Goal: Complete application form

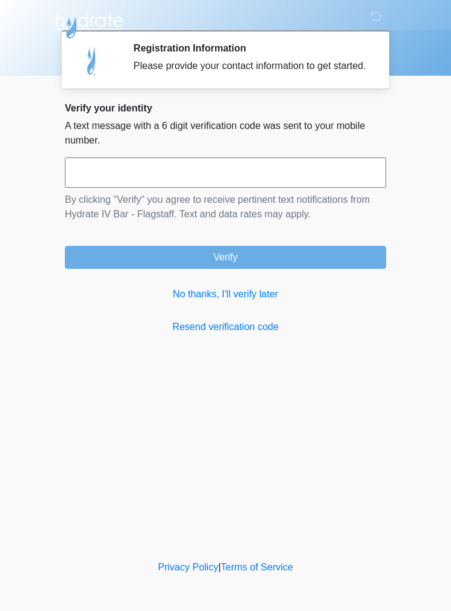
click at [327, 188] on input "text" at bounding box center [225, 173] width 321 height 30
type input "*"
type input "******"
click at [330, 269] on button "Verify" at bounding box center [225, 257] width 321 height 23
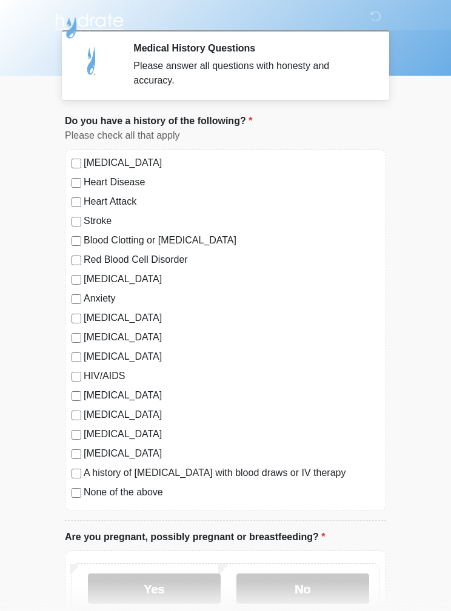
scroll to position [35, 0]
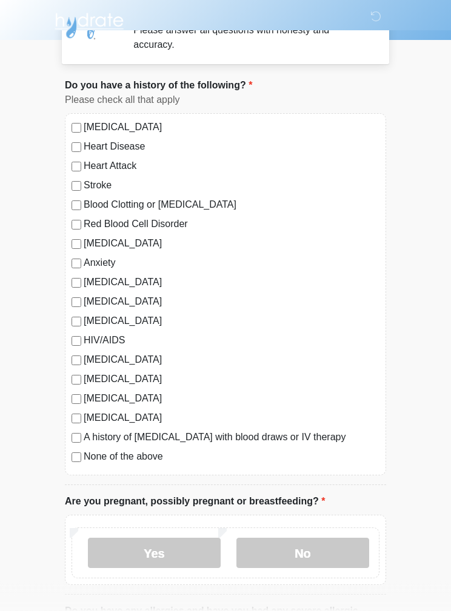
click at [334, 547] on label "No" at bounding box center [302, 554] width 133 height 30
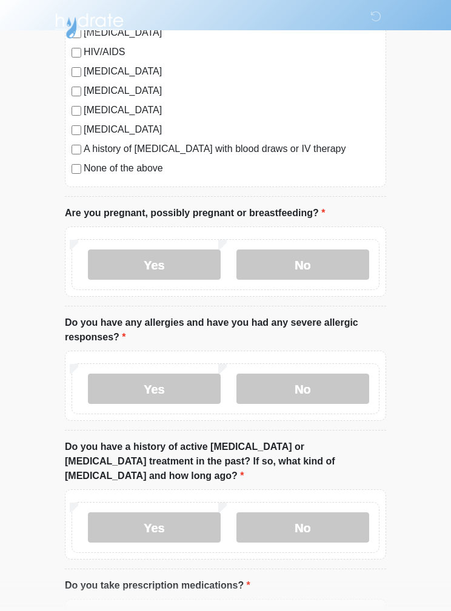
scroll to position [331, 0]
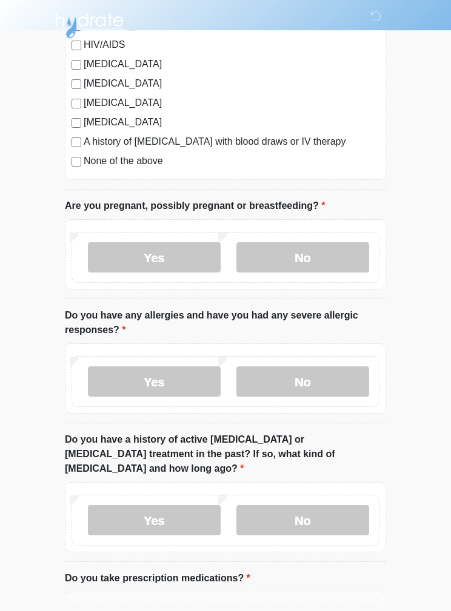
click at [352, 377] on label "No" at bounding box center [302, 382] width 133 height 30
click at [338, 518] on label "No" at bounding box center [302, 520] width 133 height 30
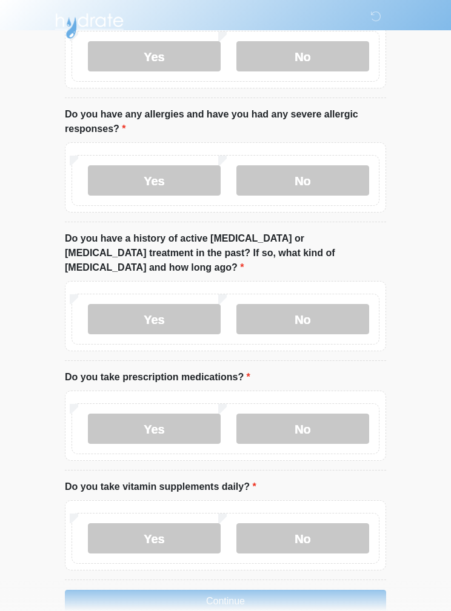
scroll to position [535, 0]
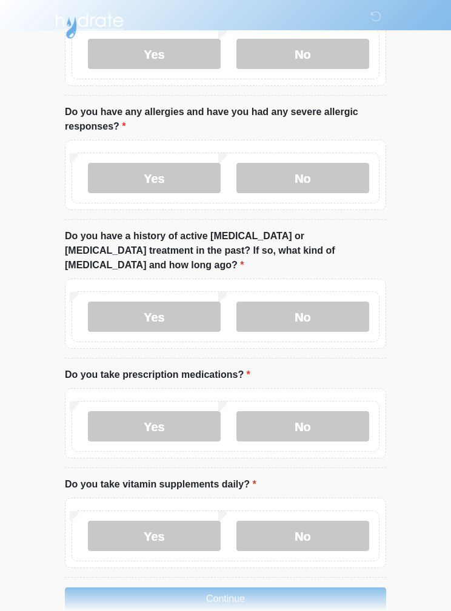
click at [344, 416] on label "No" at bounding box center [302, 426] width 133 height 30
click at [339, 521] on label "No" at bounding box center [302, 536] width 133 height 30
click at [295, 588] on button "Continue" at bounding box center [225, 599] width 321 height 23
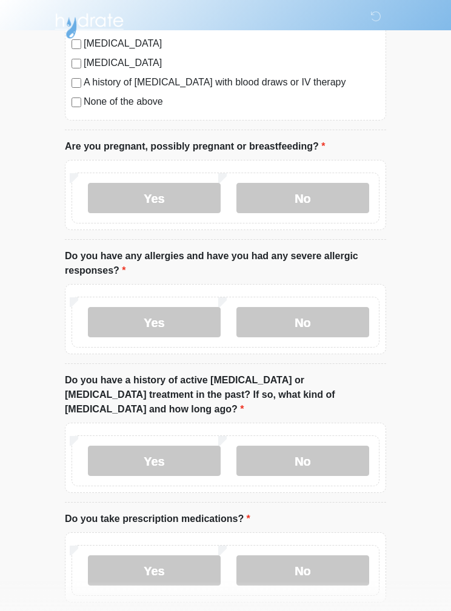
scroll to position [0, 0]
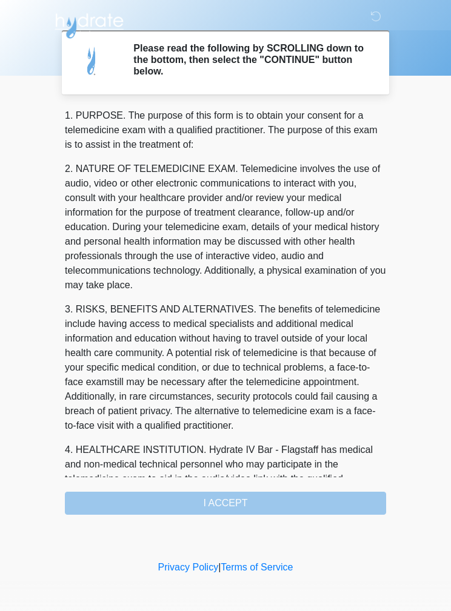
click at [329, 509] on div "1. PURPOSE. The purpose of this form is to obtain your consent for a telemedici…" at bounding box center [225, 311] width 321 height 407
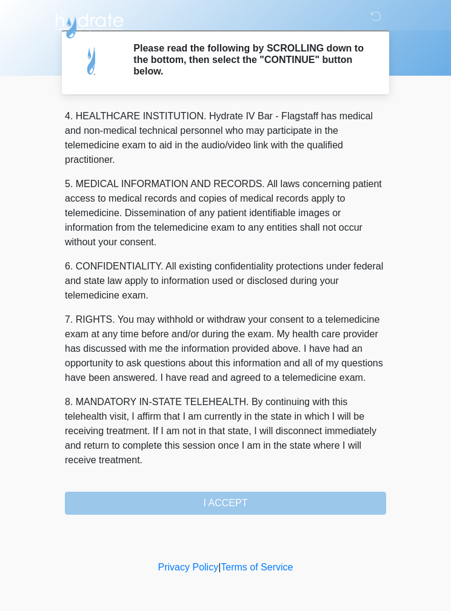
click at [296, 505] on div "1. PURPOSE. The purpose of this form is to obtain your consent for a telemedici…" at bounding box center [225, 311] width 321 height 407
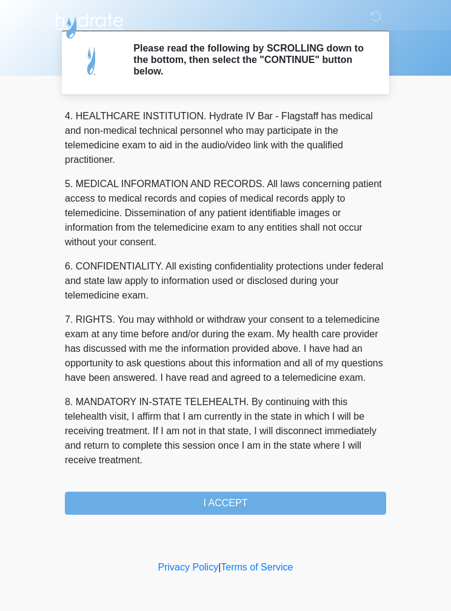
click at [290, 513] on button "I ACCEPT" at bounding box center [225, 503] width 321 height 23
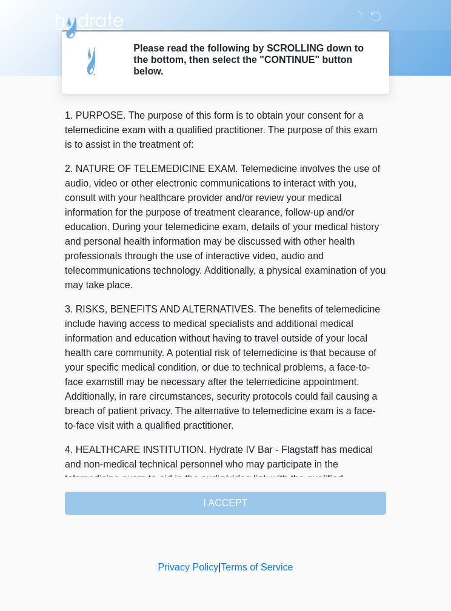
scroll to position [-6, 0]
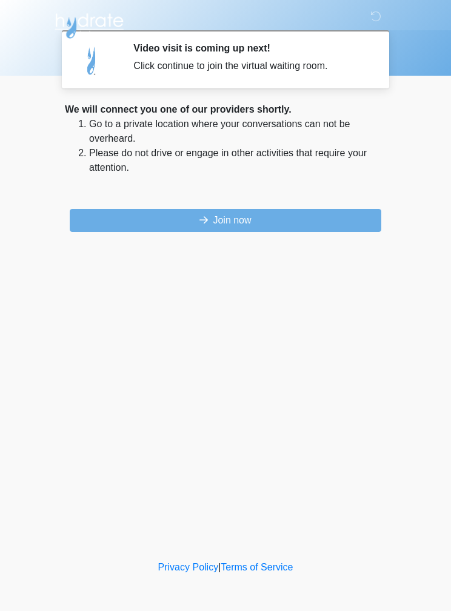
click at [328, 217] on button "Join now" at bounding box center [225, 220] width 311 height 23
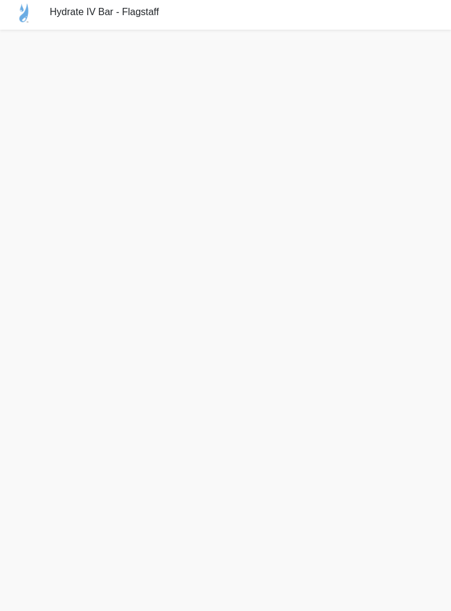
scroll to position [52, 0]
